Goal: Information Seeking & Learning: Learn about a topic

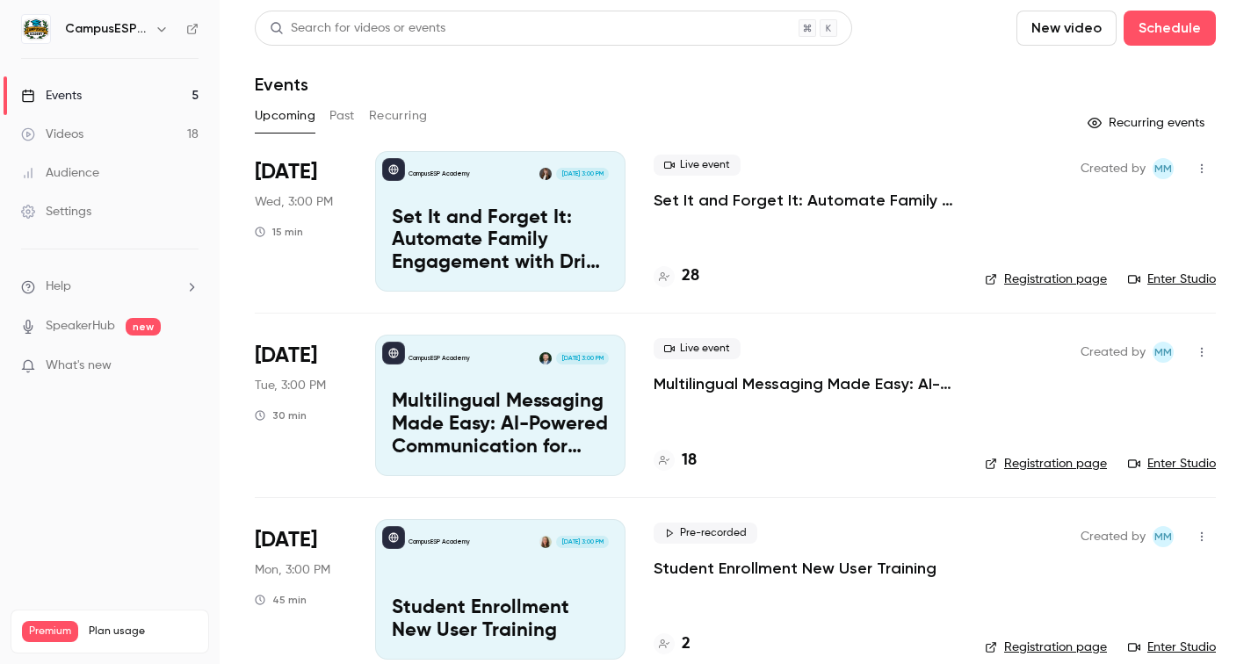
click at [340, 115] on button "Past" at bounding box center [341, 116] width 25 height 28
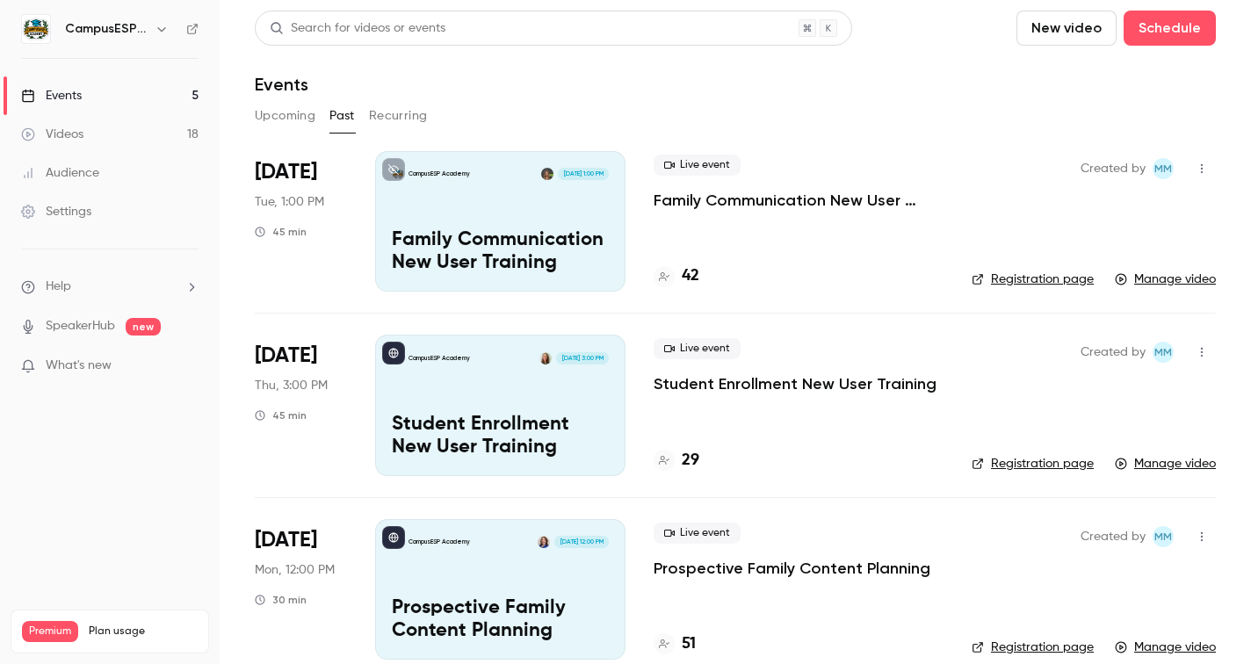
click at [74, 134] on div "Videos" at bounding box center [52, 135] width 62 height 18
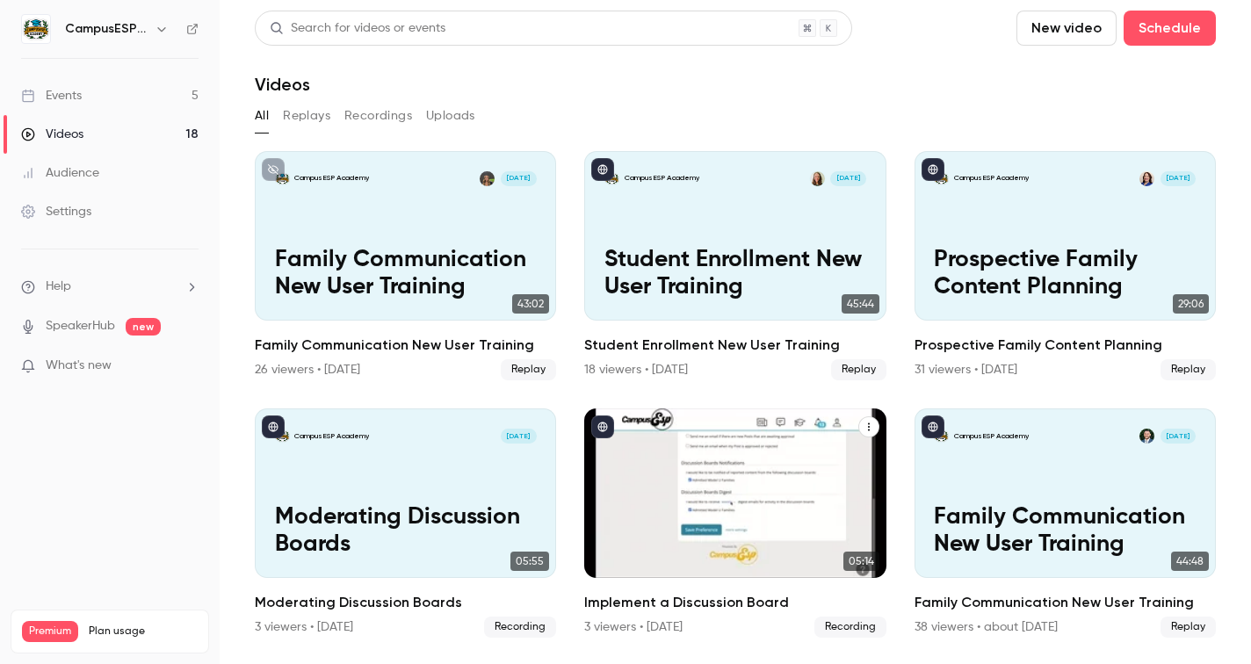
click at [791, 468] on div "CampusESP Academy Sep 3 Implement a Discussion Board" at bounding box center [734, 493] width 301 height 170
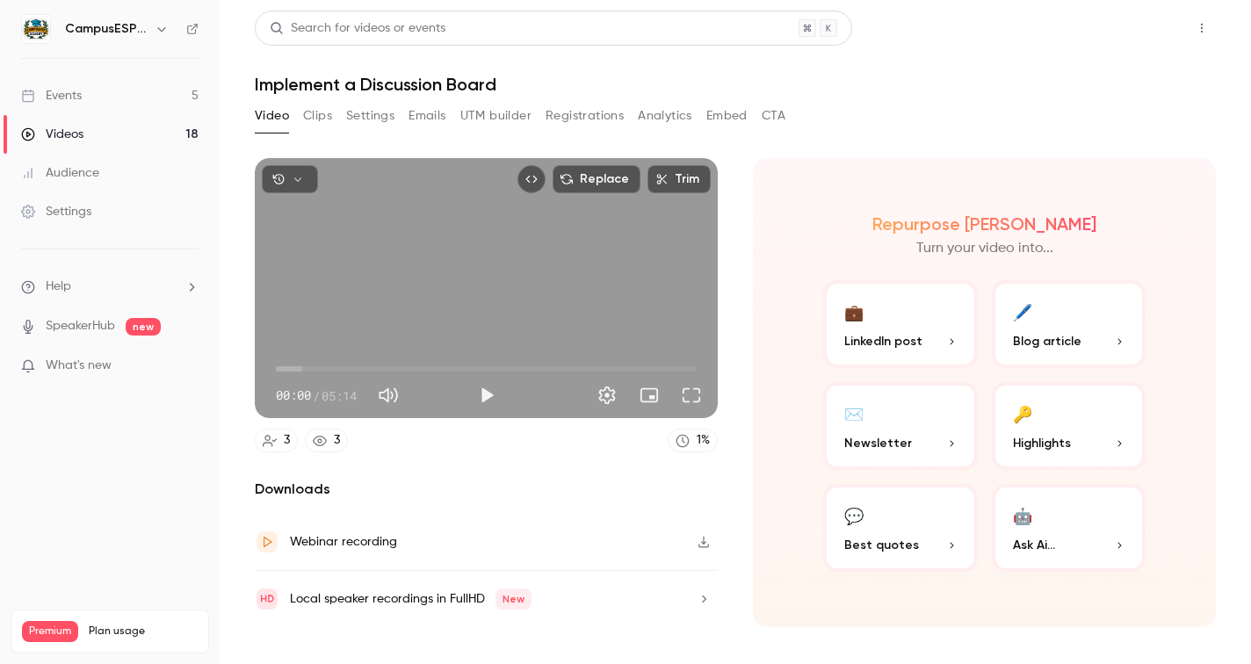
click at [1146, 25] on button "Share" at bounding box center [1138, 28] width 69 height 35
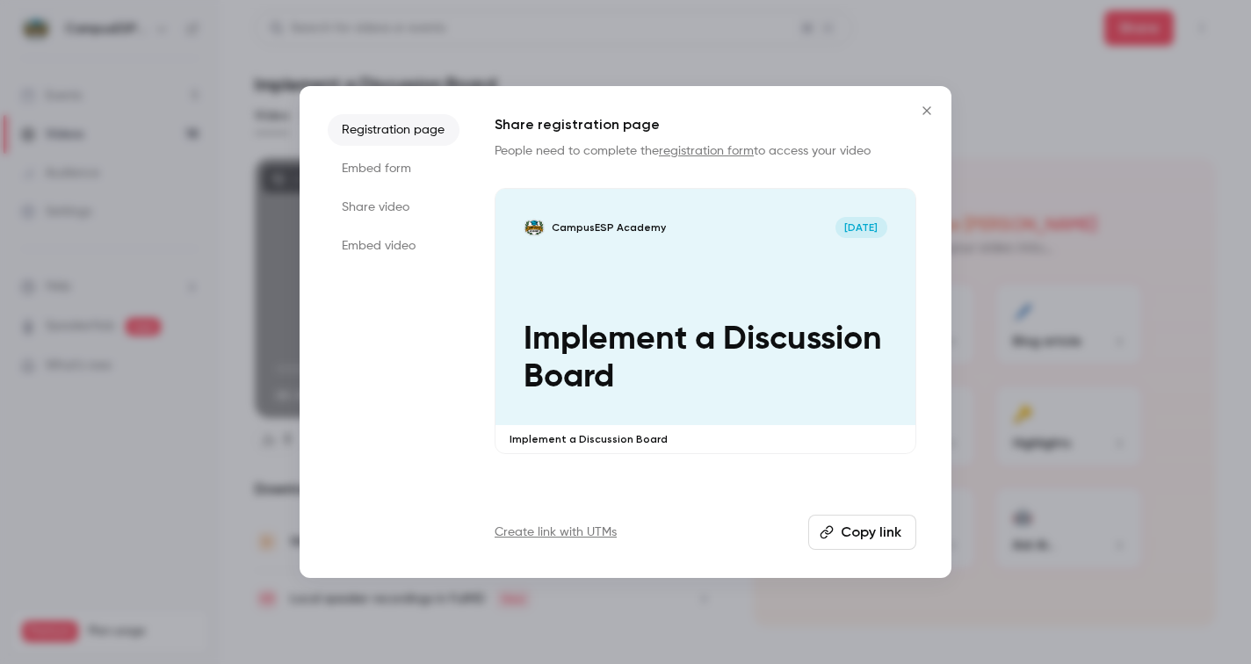
click at [868, 538] on button "Copy link" at bounding box center [862, 532] width 108 height 35
click at [927, 104] on icon "Close" at bounding box center [926, 111] width 21 height 14
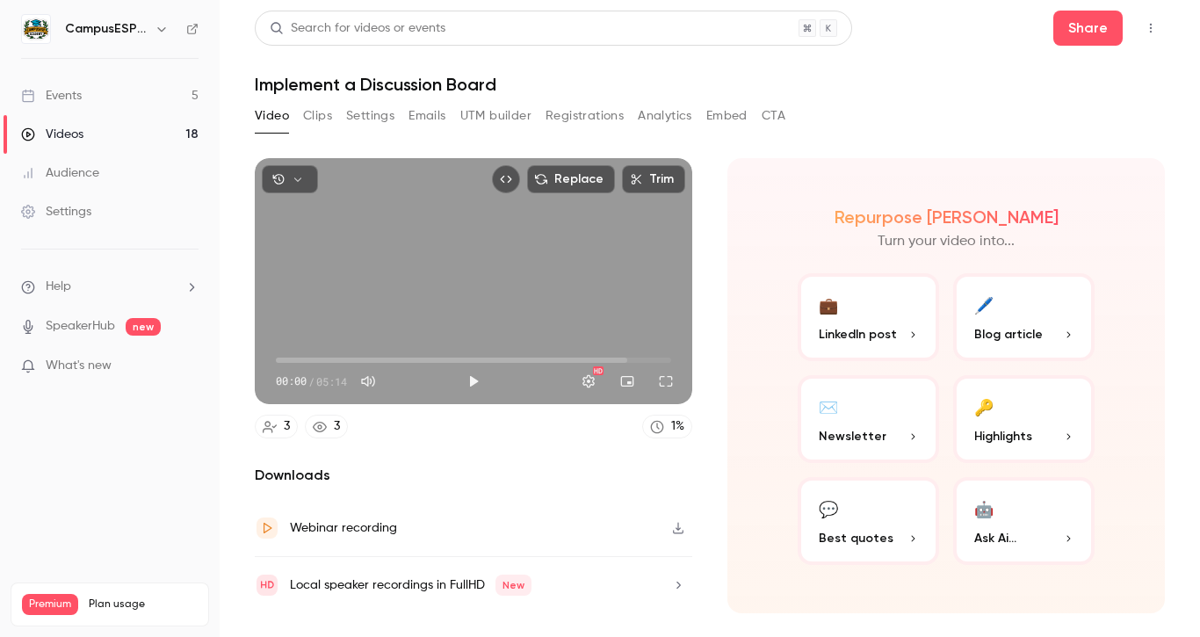
click at [62, 121] on link "Videos 18" at bounding box center [110, 134] width 220 height 39
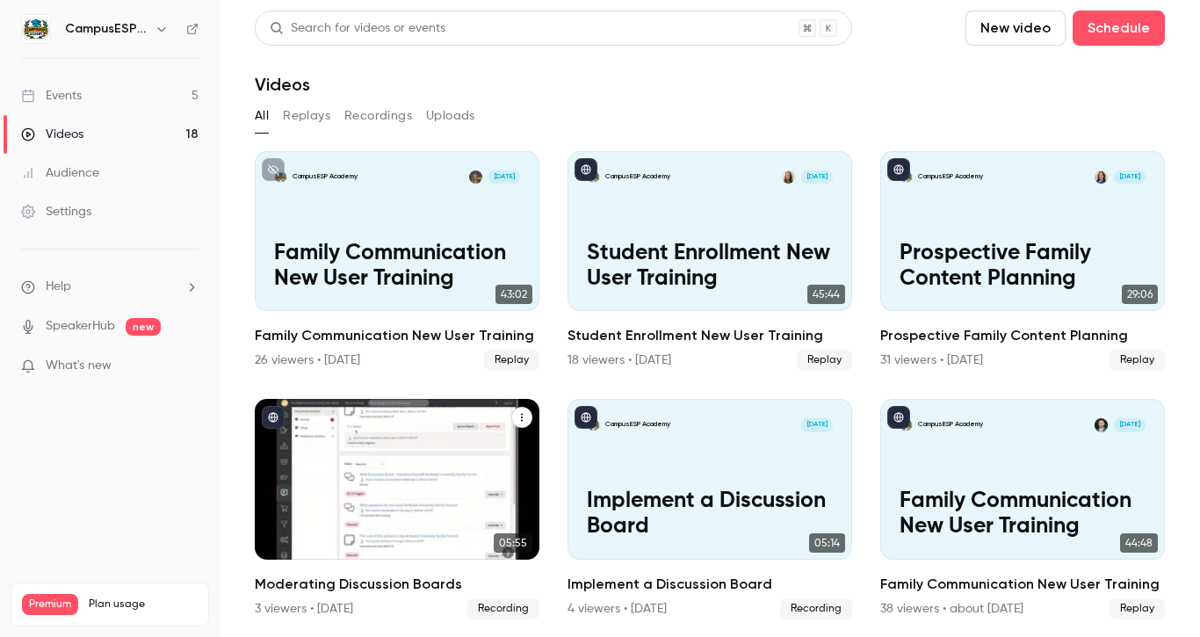
click at [379, 424] on div "CampusESP Academy Sep 4" at bounding box center [397, 425] width 247 height 14
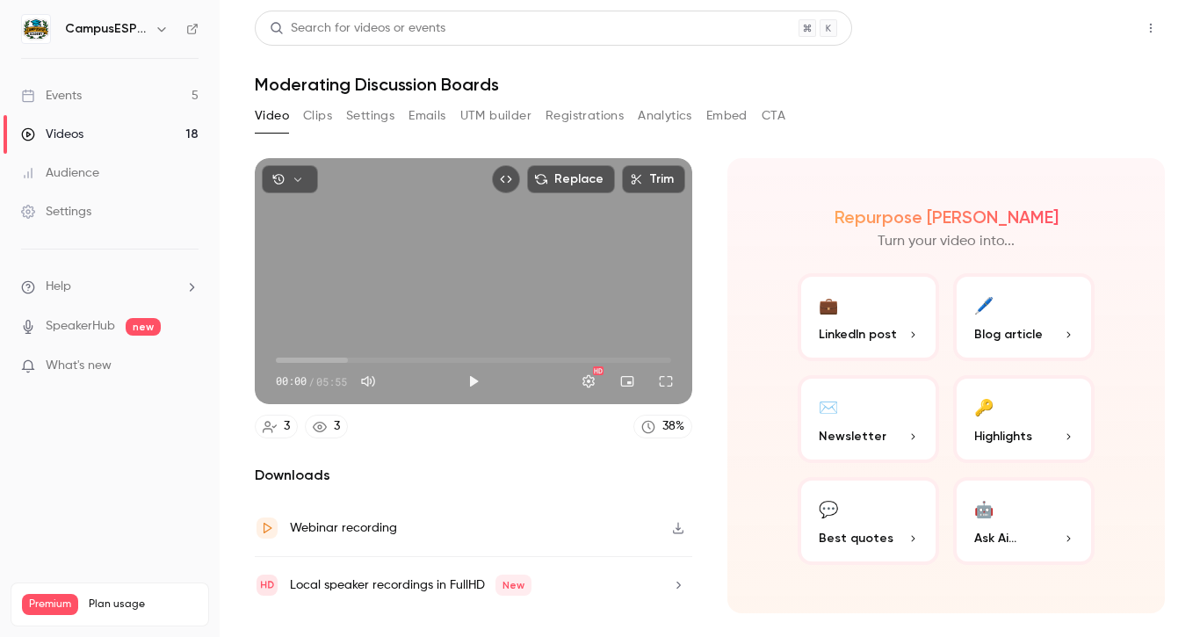
click at [1090, 31] on button "Share" at bounding box center [1087, 28] width 69 height 35
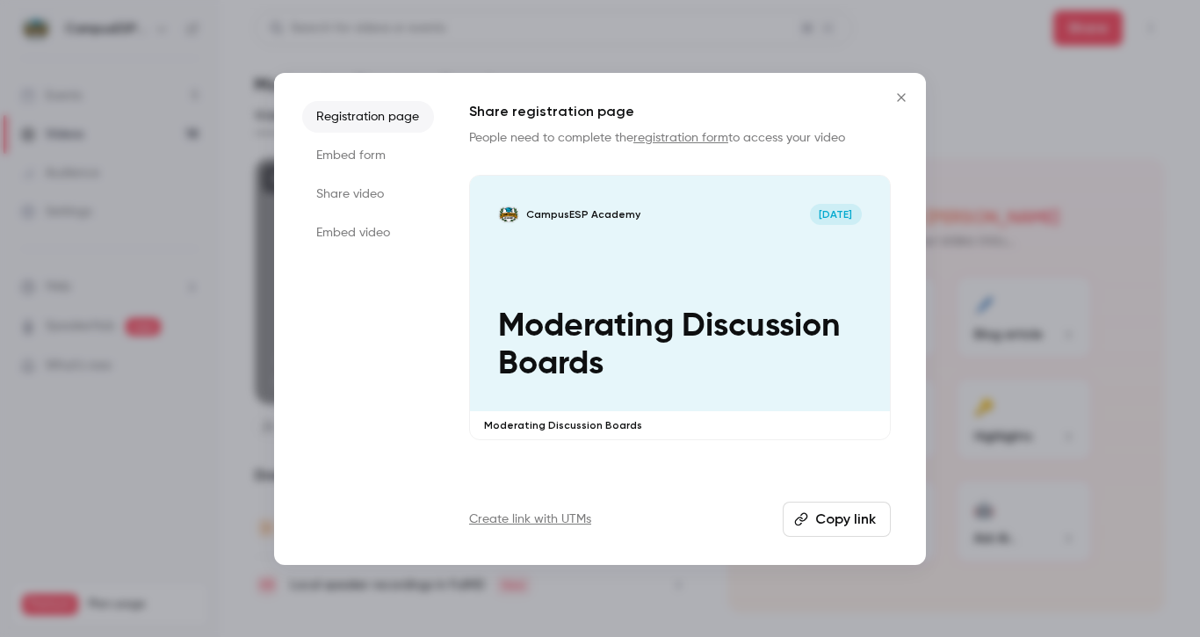
click at [842, 514] on button "Copy link" at bounding box center [837, 519] width 108 height 35
click at [898, 97] on icon "Close" at bounding box center [901, 97] width 21 height 14
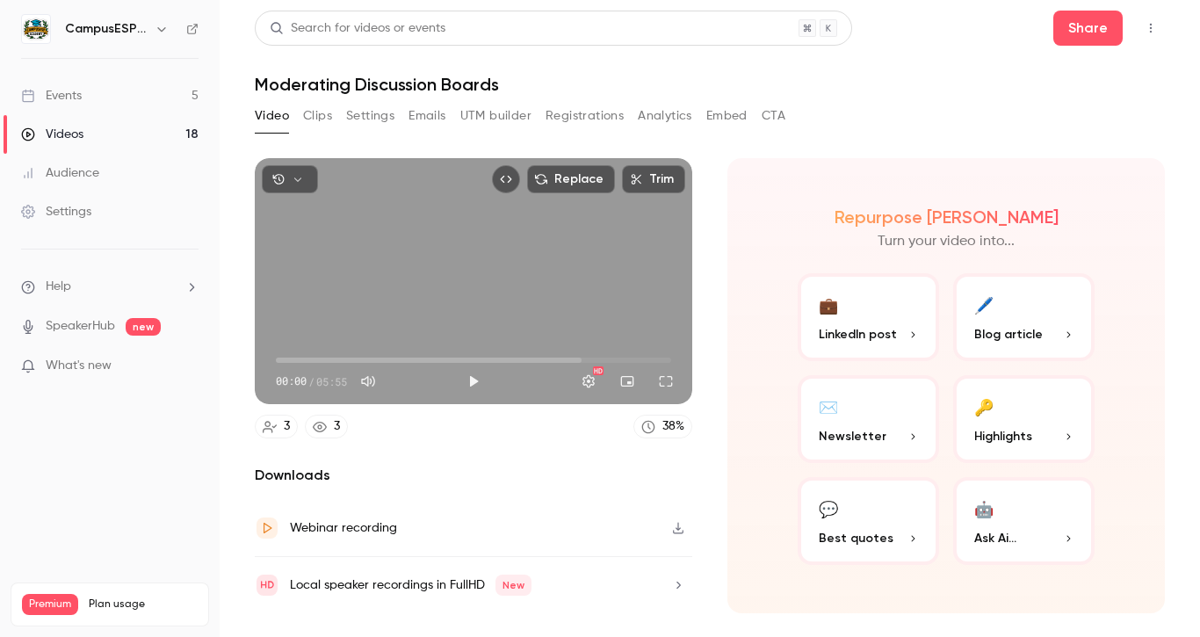
click at [644, 113] on button "Analytics" at bounding box center [665, 116] width 54 height 28
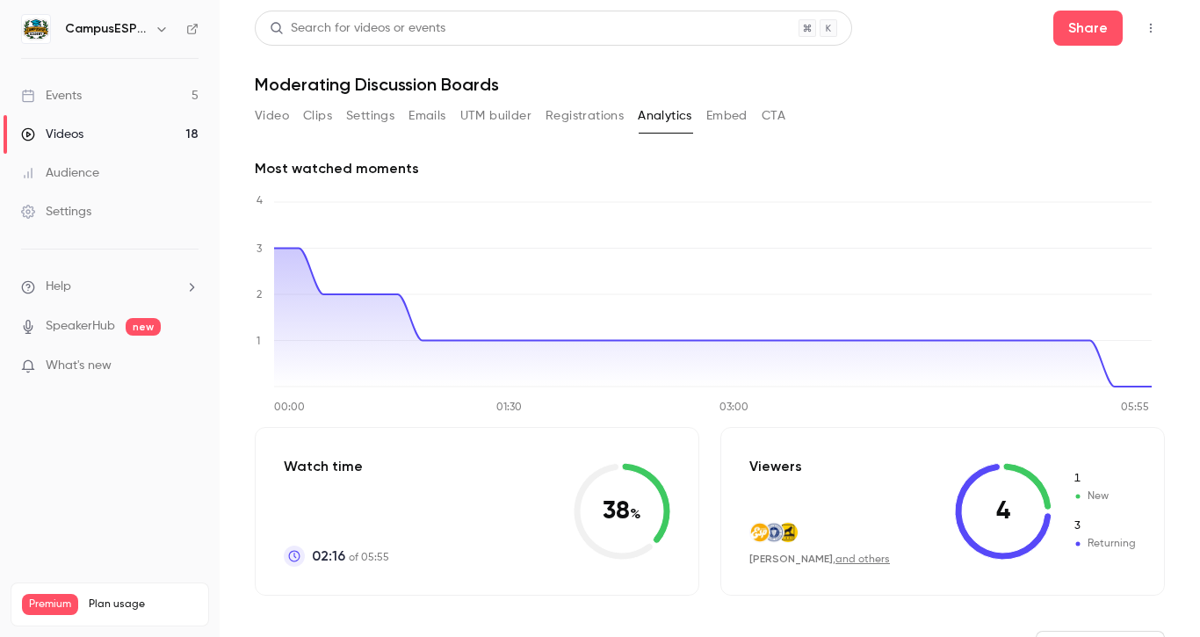
click at [78, 95] on div "Events" at bounding box center [51, 96] width 61 height 18
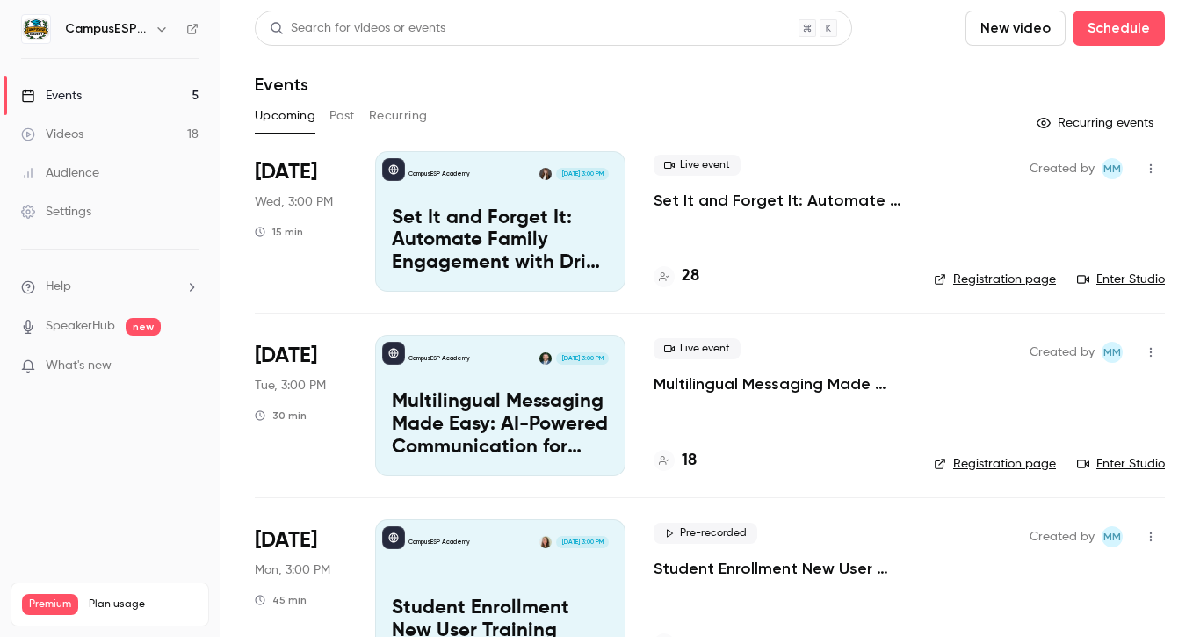
click at [74, 128] on div "Videos" at bounding box center [52, 135] width 62 height 18
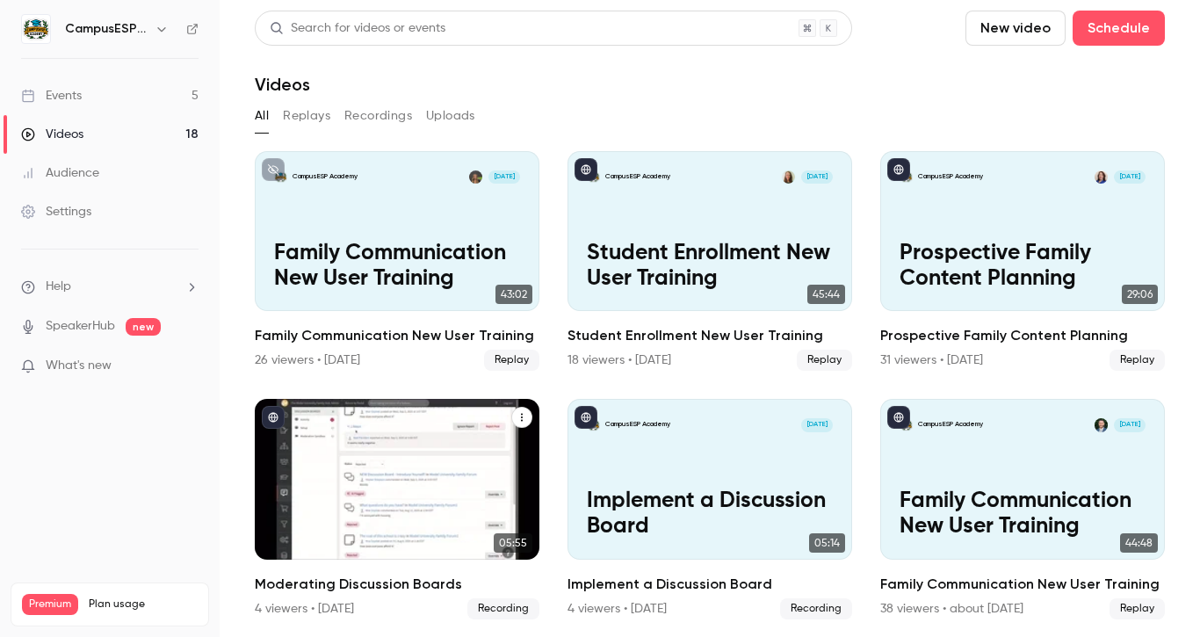
click at [444, 475] on div "CampusESP Academy Sep 4 Moderating Discussion Boards" at bounding box center [397, 479] width 285 height 160
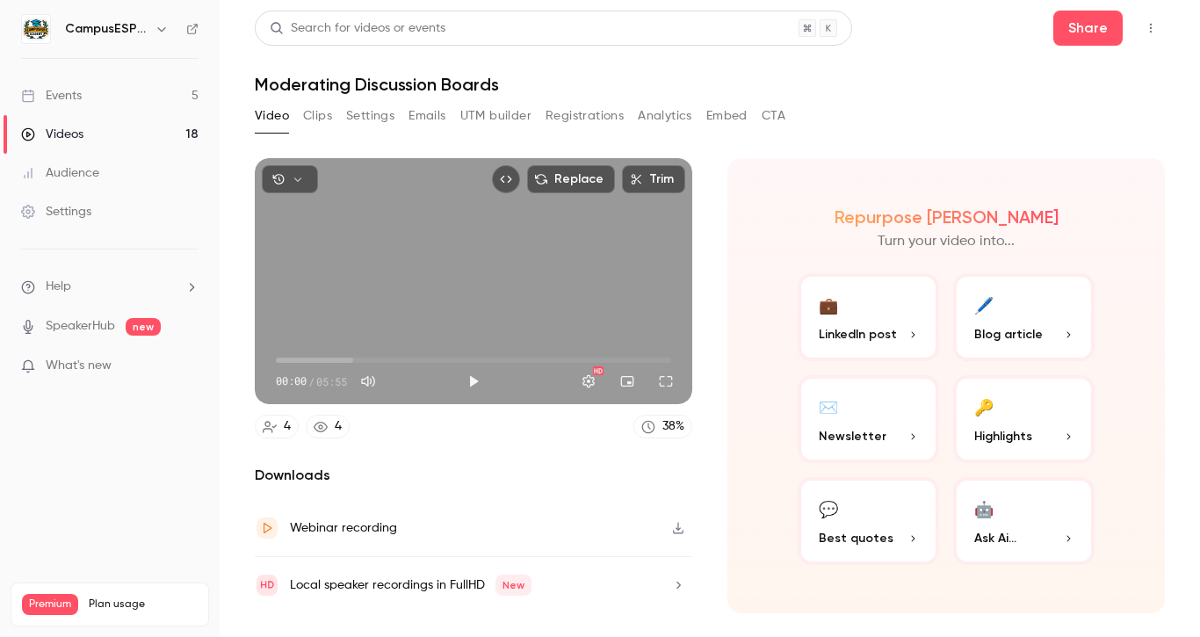
click at [659, 120] on button "Analytics" at bounding box center [665, 116] width 54 height 28
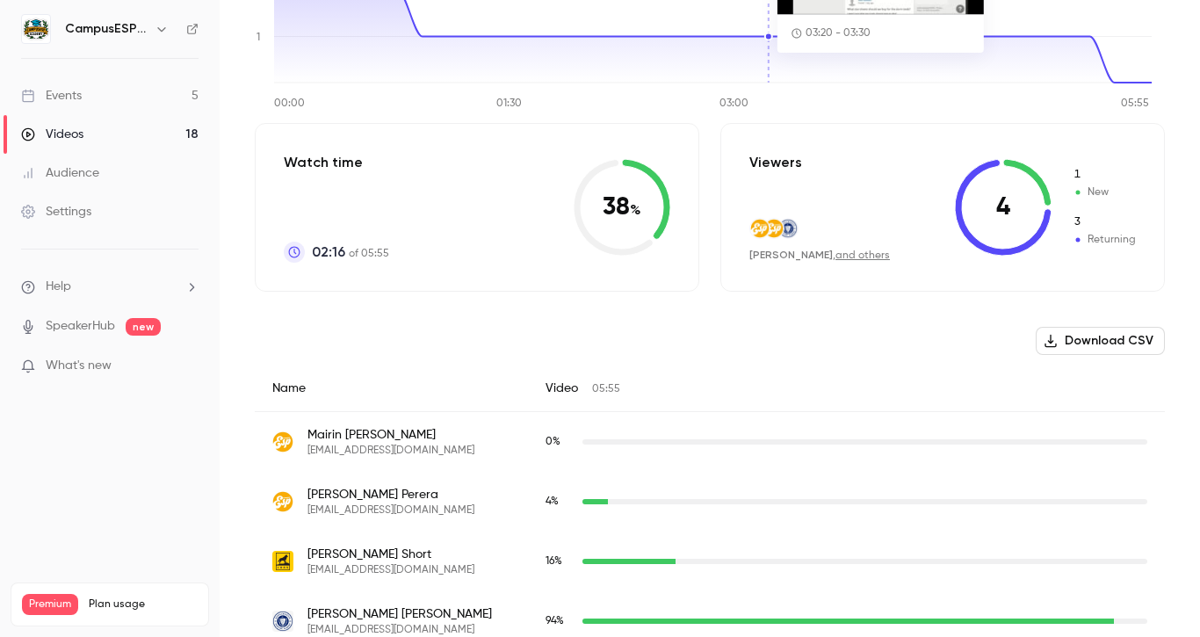
scroll to position [332, 0]
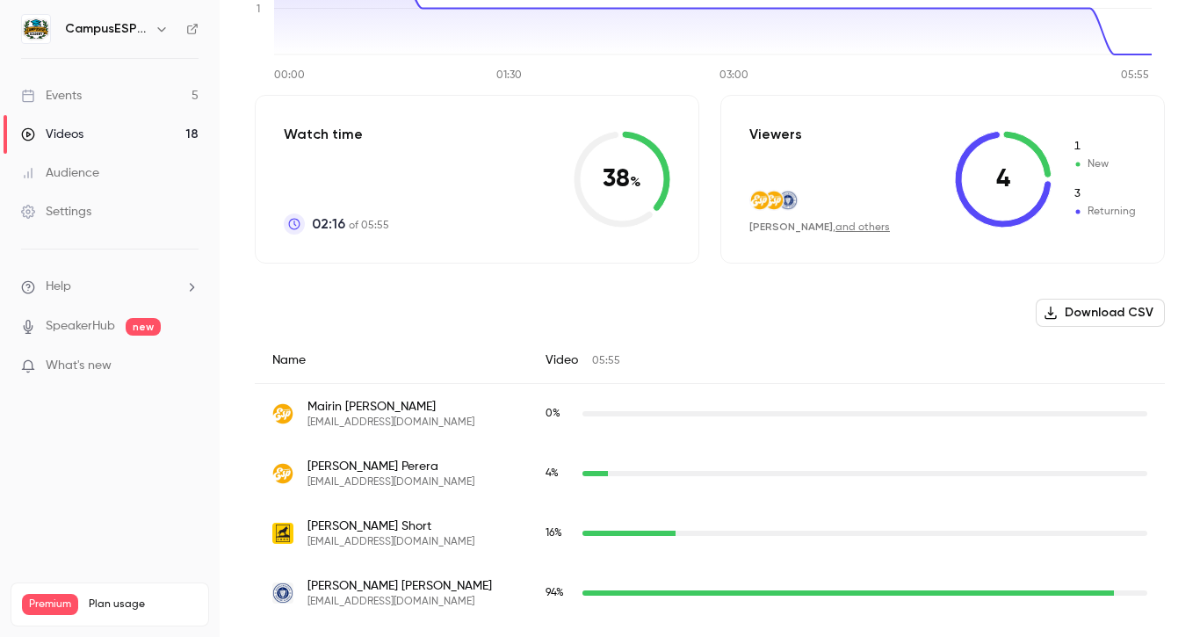
drag, startPoint x: 253, startPoint y: 335, endPoint x: 267, endPoint y: 363, distance: 31.4
click at [264, 358] on main "Search for videos or events Share Moderating Discussion Boards Video Clips Sett…" at bounding box center [710, 318] width 980 height 637
click at [271, 370] on div "Name" at bounding box center [391, 360] width 273 height 47
click at [66, 132] on div "Videos" at bounding box center [52, 135] width 62 height 18
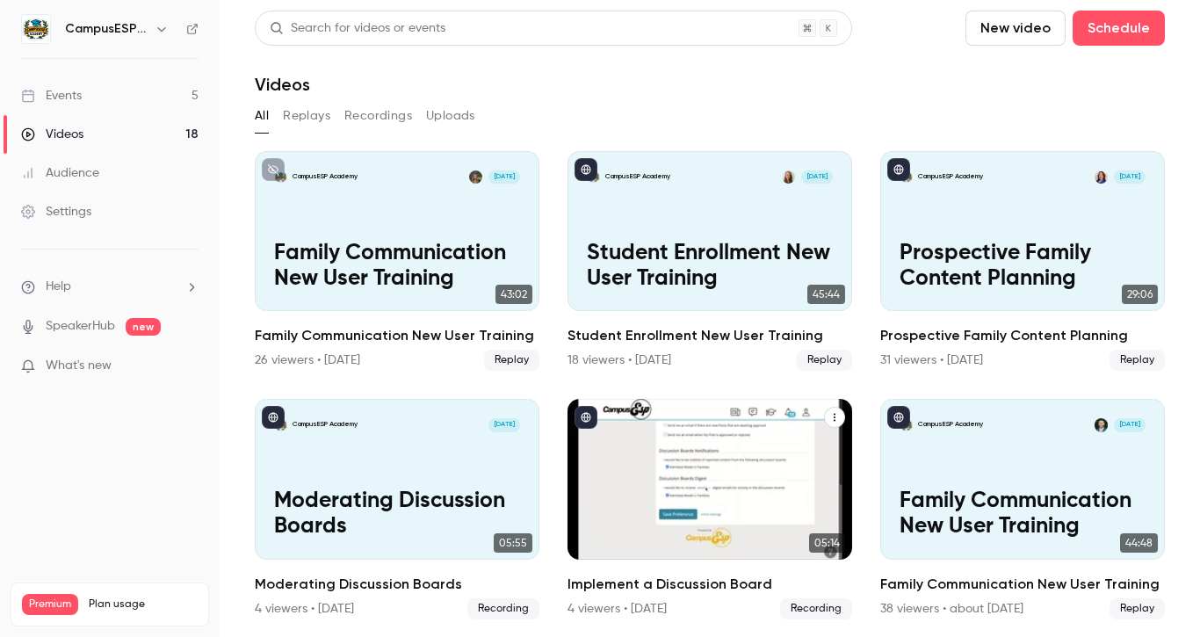
click at [672, 421] on div "CampusESP Academy Sep 3" at bounding box center [710, 425] width 247 height 14
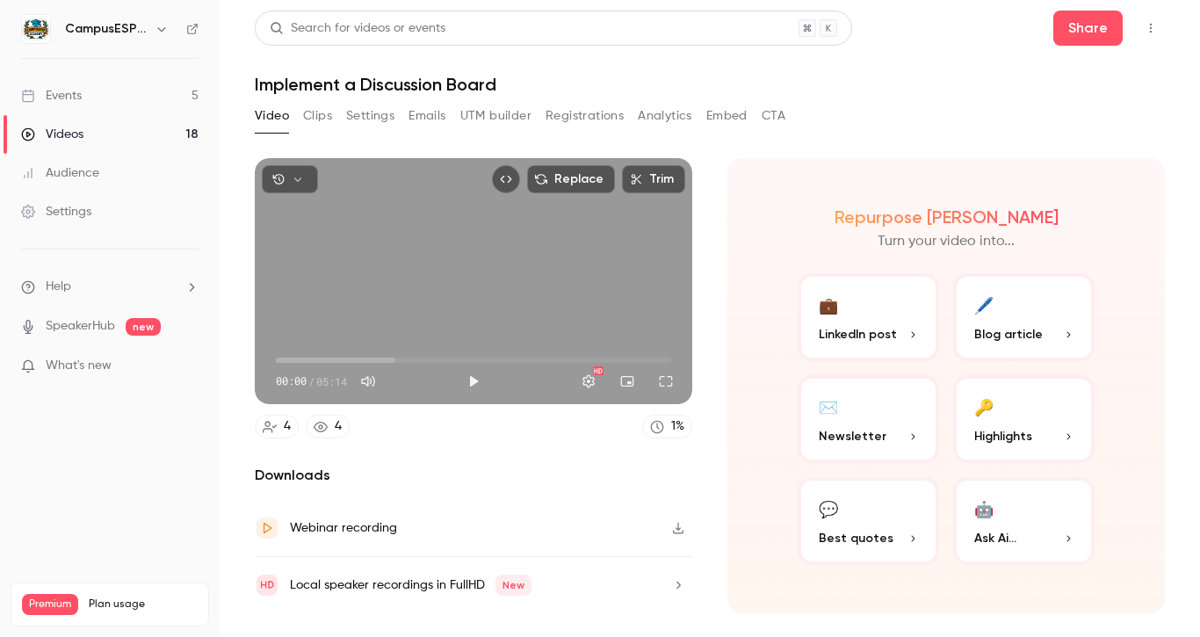
click at [663, 119] on button "Analytics" at bounding box center [665, 116] width 54 height 28
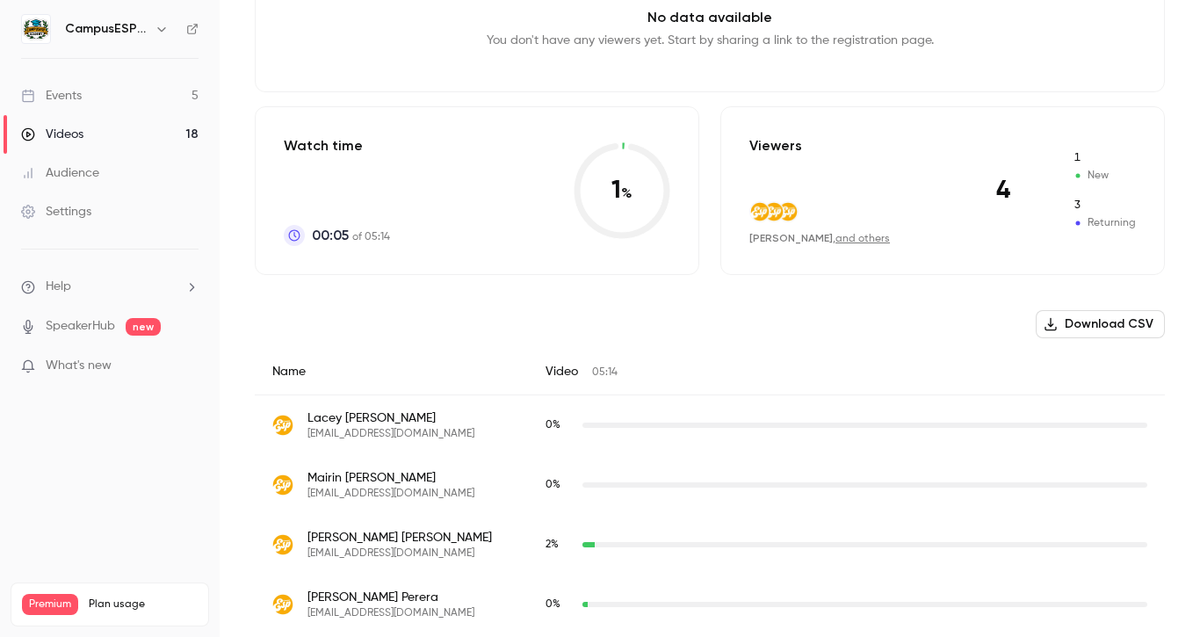
scroll to position [332, 0]
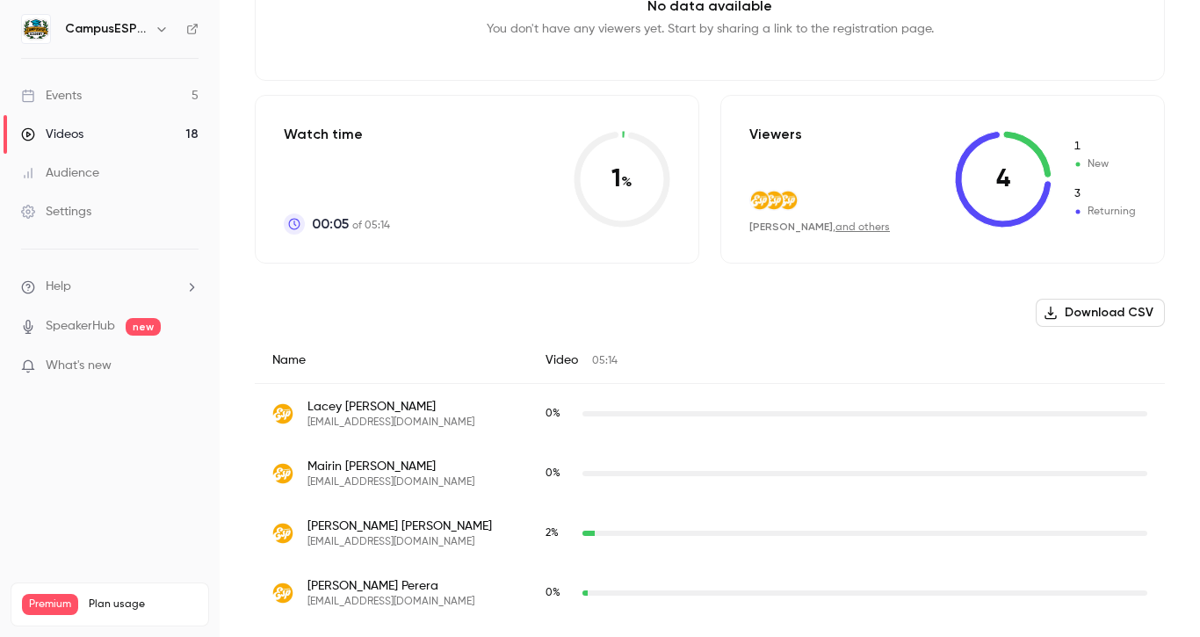
click at [69, 98] on div "Events" at bounding box center [51, 96] width 61 height 18
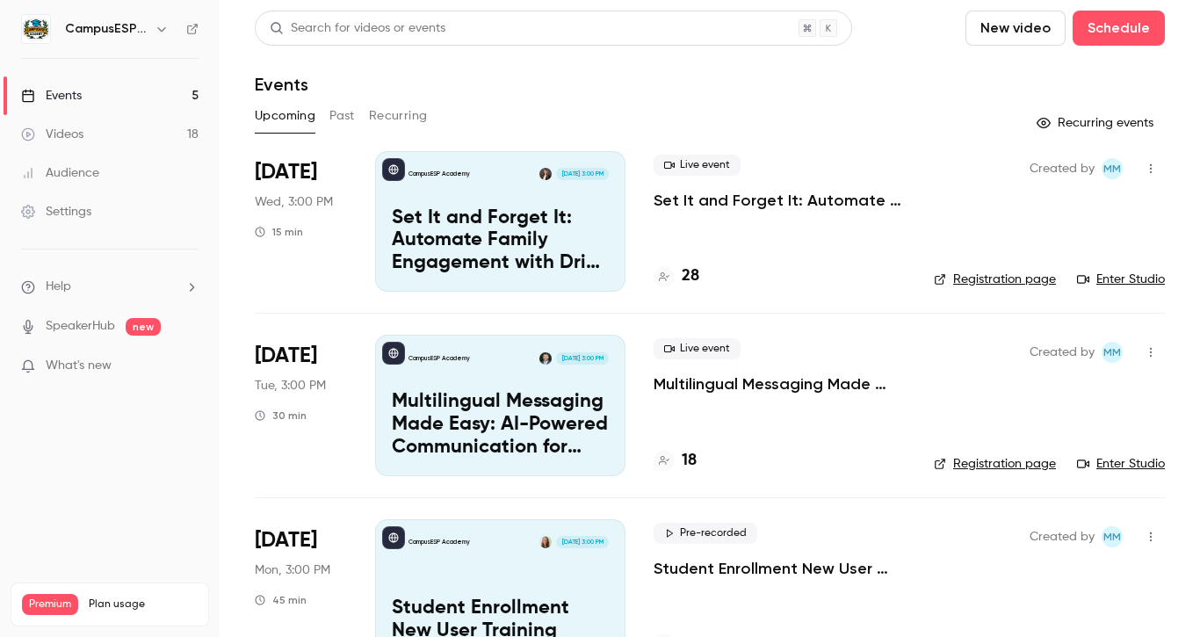
click at [79, 135] on div "Videos" at bounding box center [52, 135] width 62 height 18
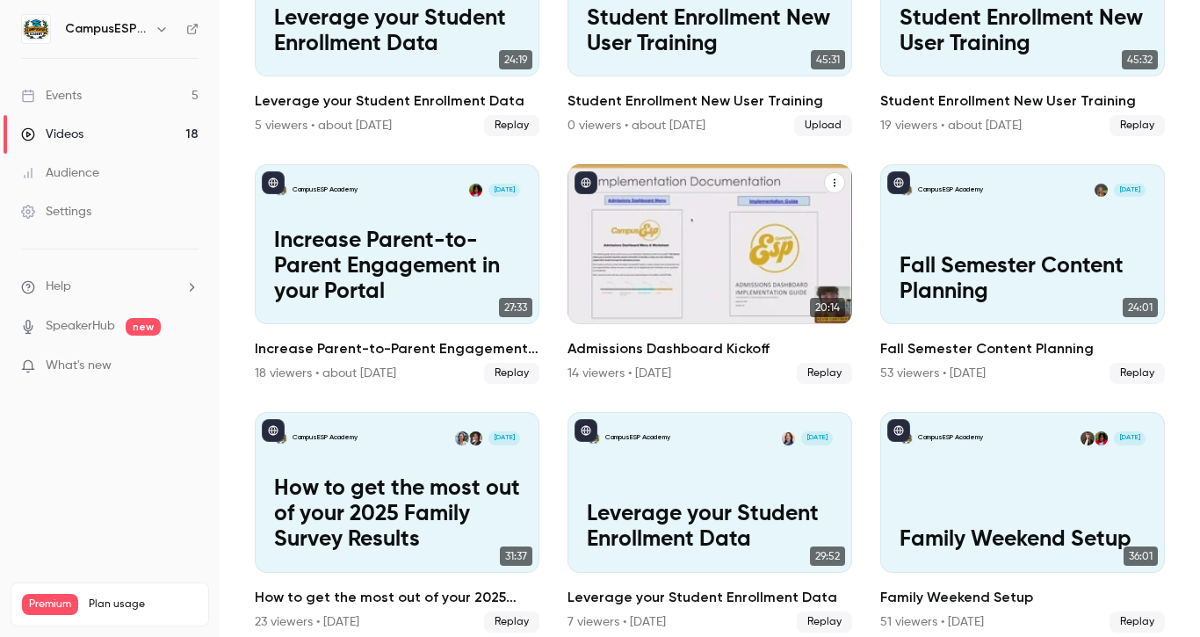
scroll to position [979, 0]
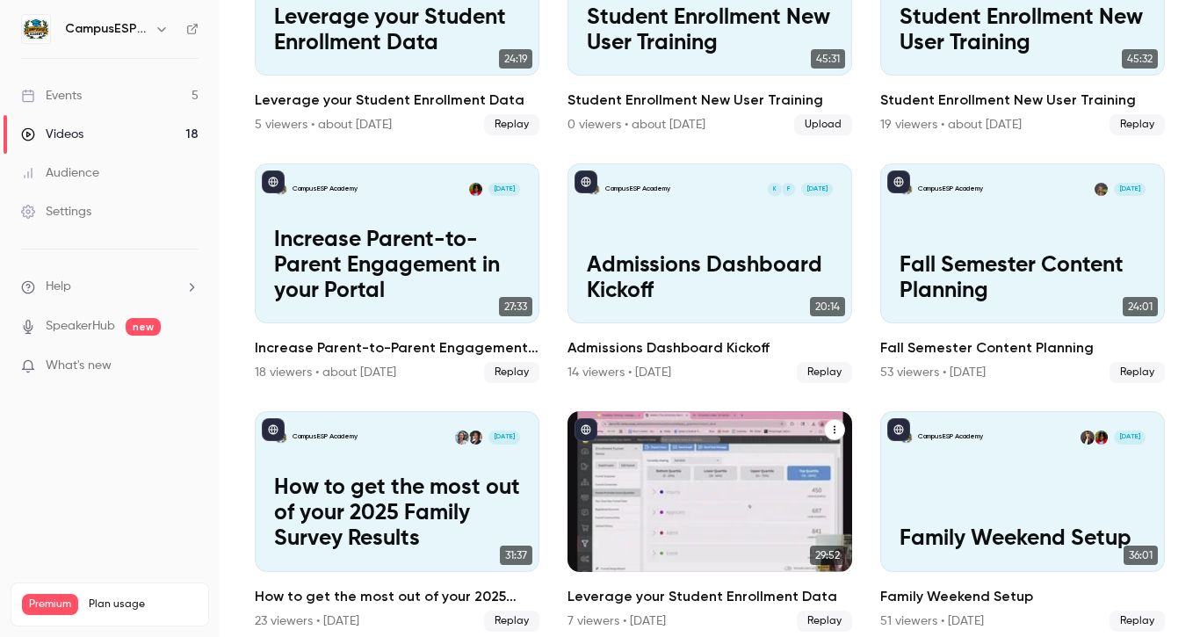
click at [705, 440] on div "CampusESP Academy Jun 24 Leverage your Student Enrollment Data" at bounding box center [709, 491] width 285 height 160
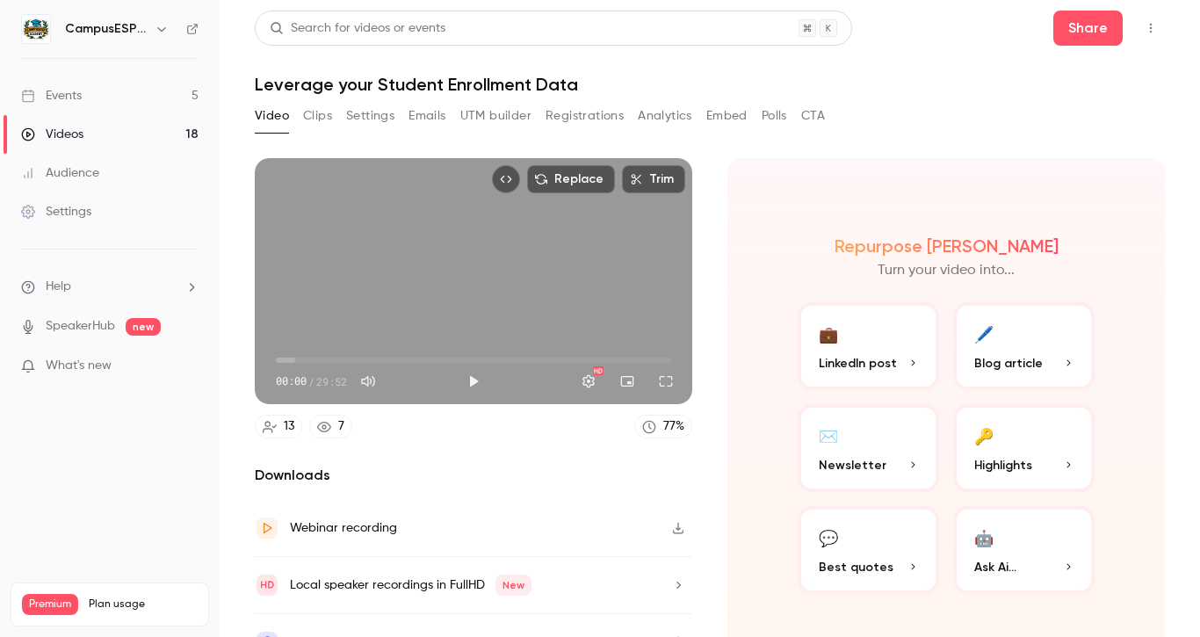
click at [664, 121] on button "Analytics" at bounding box center [665, 116] width 54 height 28
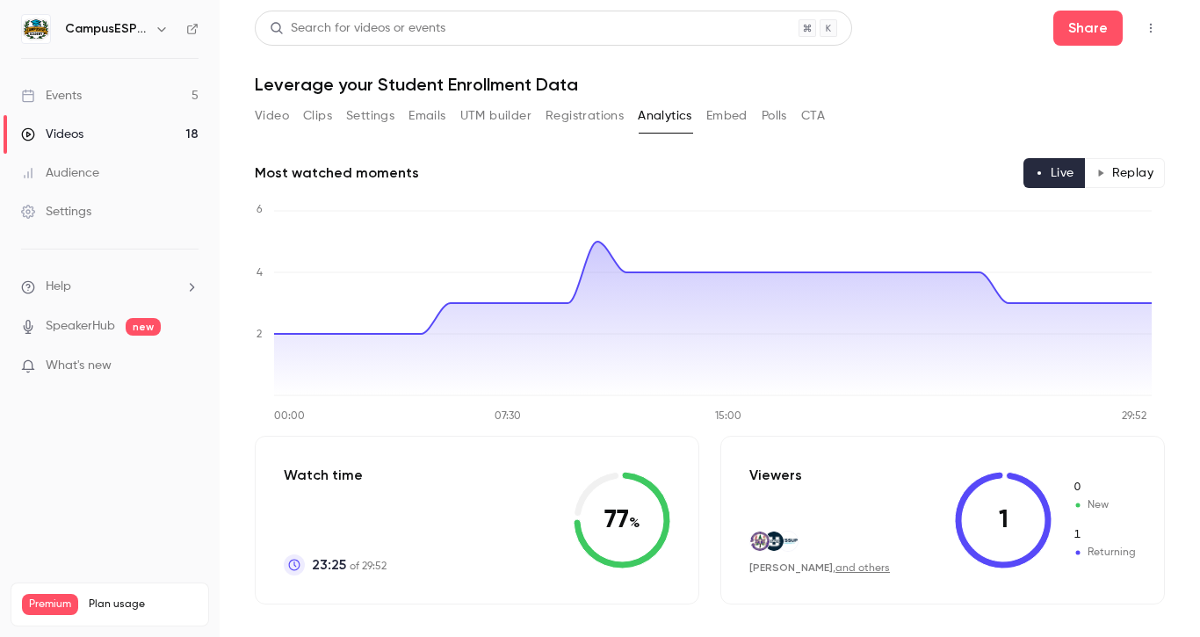
click at [282, 109] on button "Video" at bounding box center [272, 116] width 34 height 28
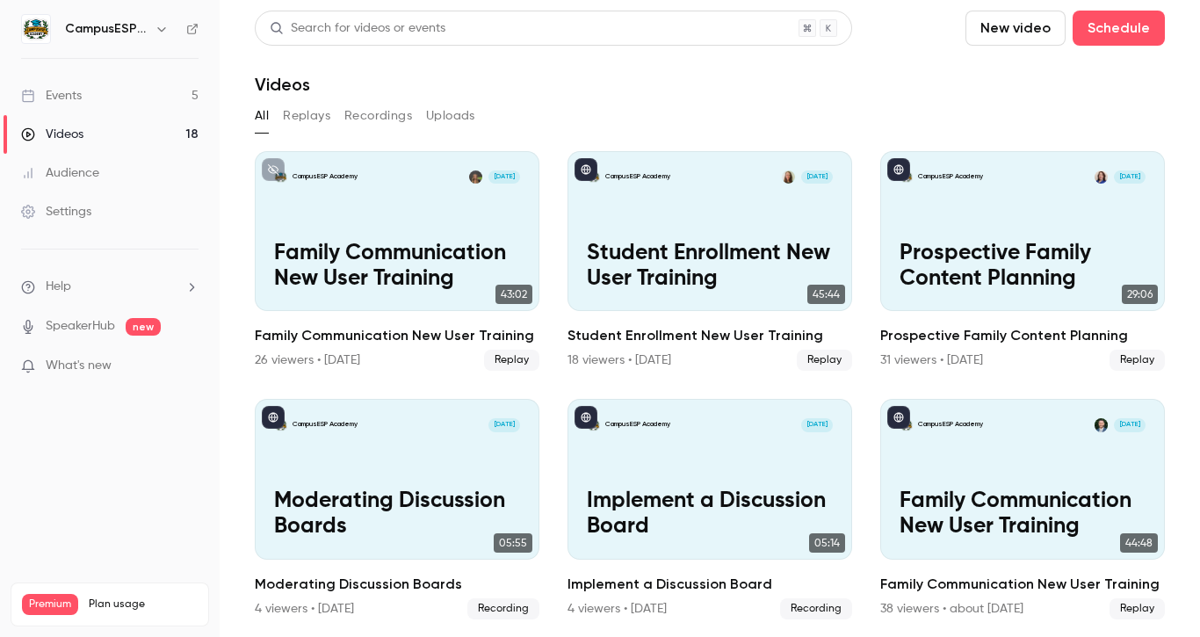
click at [62, 89] on div "Events" at bounding box center [51, 96] width 61 height 18
